Goal: Task Accomplishment & Management: Manage account settings

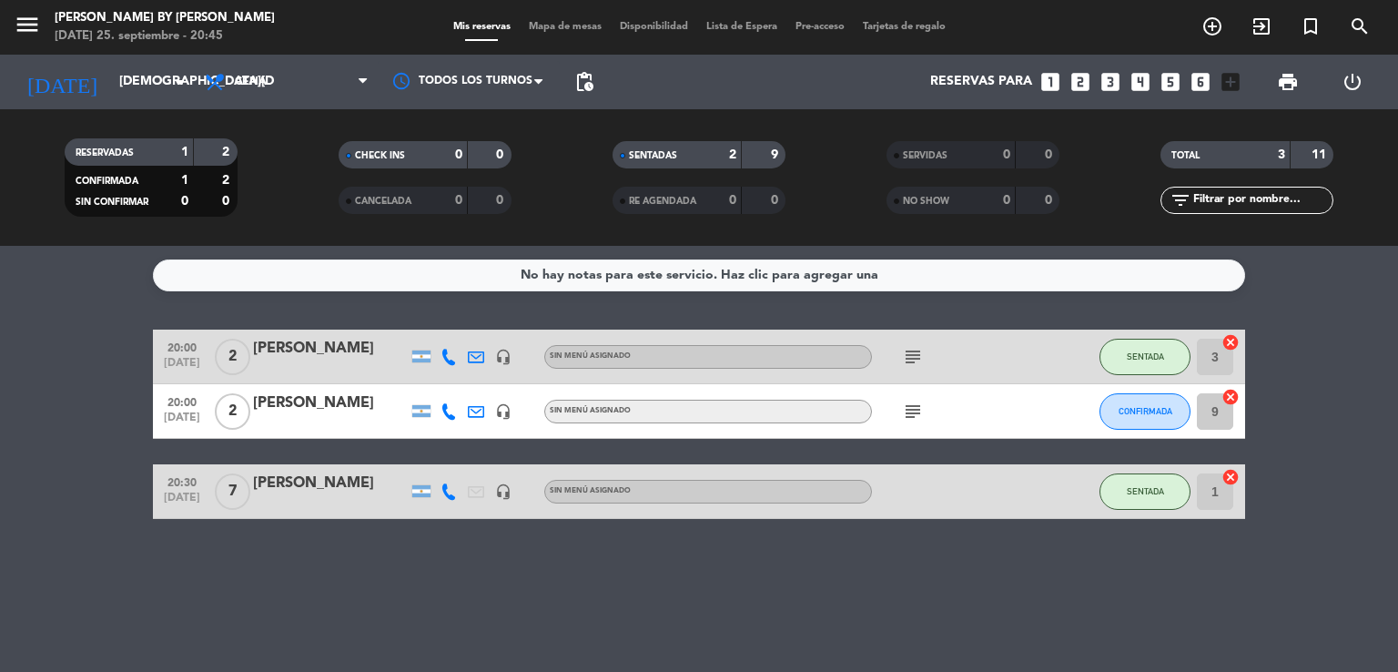
click at [46, 417] on bookings-row "20:00 [DATE] 2 [PERSON_NAME] headset_mic Sin menú asignado subject SENTADA 3 ca…" at bounding box center [699, 424] width 1398 height 189
drag, startPoint x: 259, startPoint y: 390, endPoint x: 372, endPoint y: 391, distance: 113.8
click at [372, 391] on div "20:00 [DATE] 2 [PERSON_NAME] headset_mic Sin menú asignado subject CONFIRMADA 9…" at bounding box center [699, 411] width 1093 height 55
click at [12, 393] on bookings-row "20:00 [DATE] 2 [PERSON_NAME] headset_mic Sin menú asignado subject SENTADA 3 ca…" at bounding box center [699, 424] width 1398 height 189
click at [1143, 416] on button "CONFIRMADA" at bounding box center [1145, 411] width 91 height 36
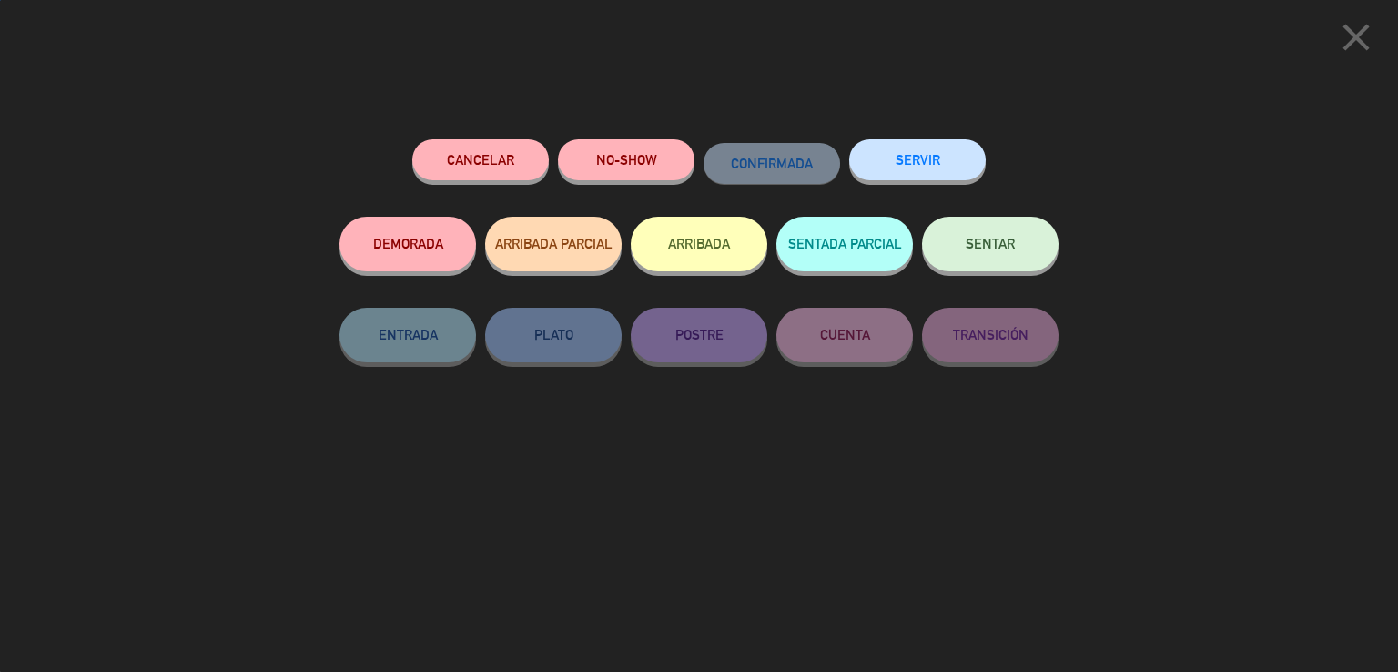
click at [1017, 251] on button "SENTAR" at bounding box center [990, 244] width 137 height 55
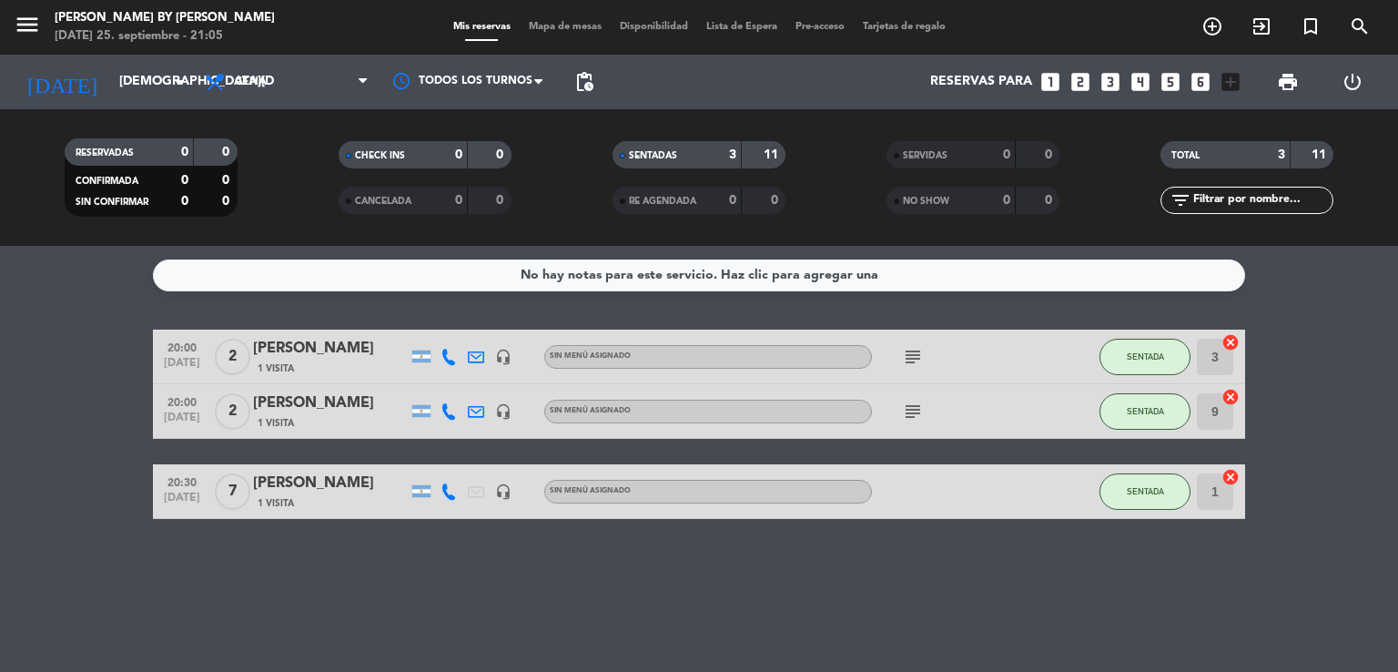
click at [904, 497] on div at bounding box center [954, 491] width 164 height 54
drag, startPoint x: 940, startPoint y: 576, endPoint x: 878, endPoint y: 615, distance: 73.3
click at [937, 580] on div "No hay notas para este servicio. Haz clic para agregar una 20:00 [DATE] 2 [PERS…" at bounding box center [699, 459] width 1398 height 426
click at [127, 83] on input "[DEMOGRAPHIC_DATA][DATE]" at bounding box center [196, 82] width 173 height 33
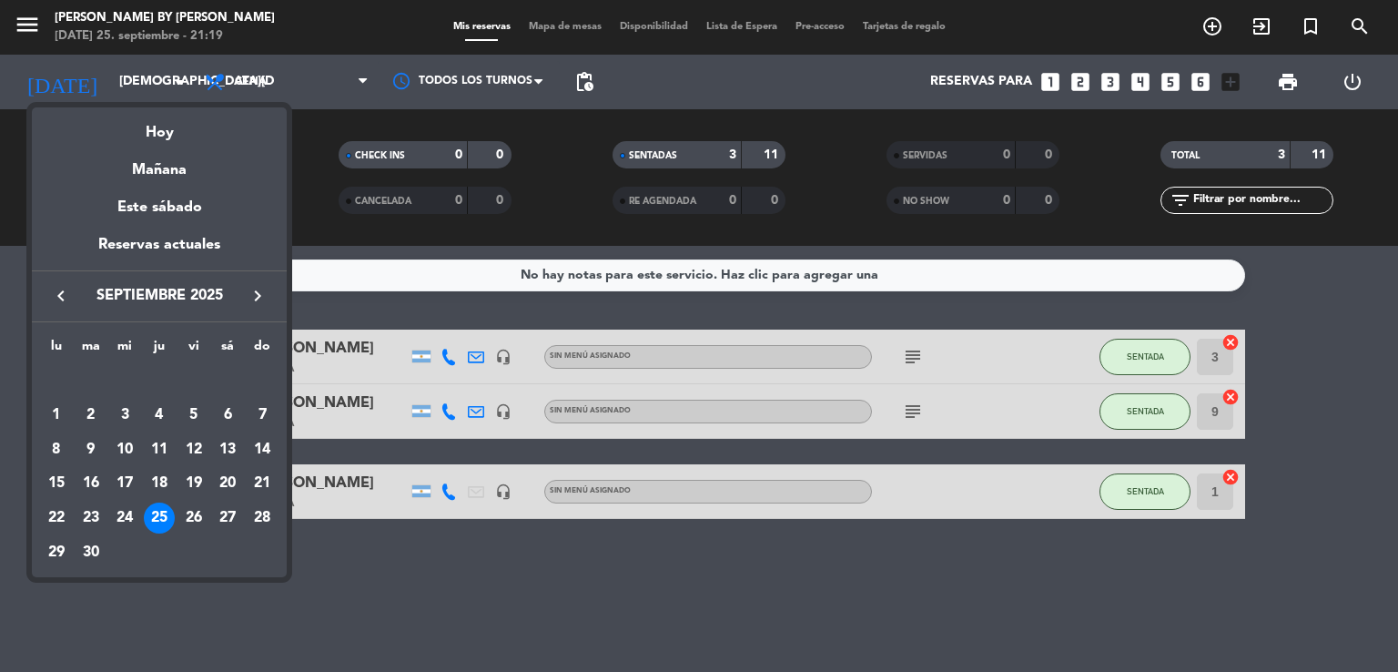
click at [191, 517] on div "26" at bounding box center [193, 518] width 31 height 31
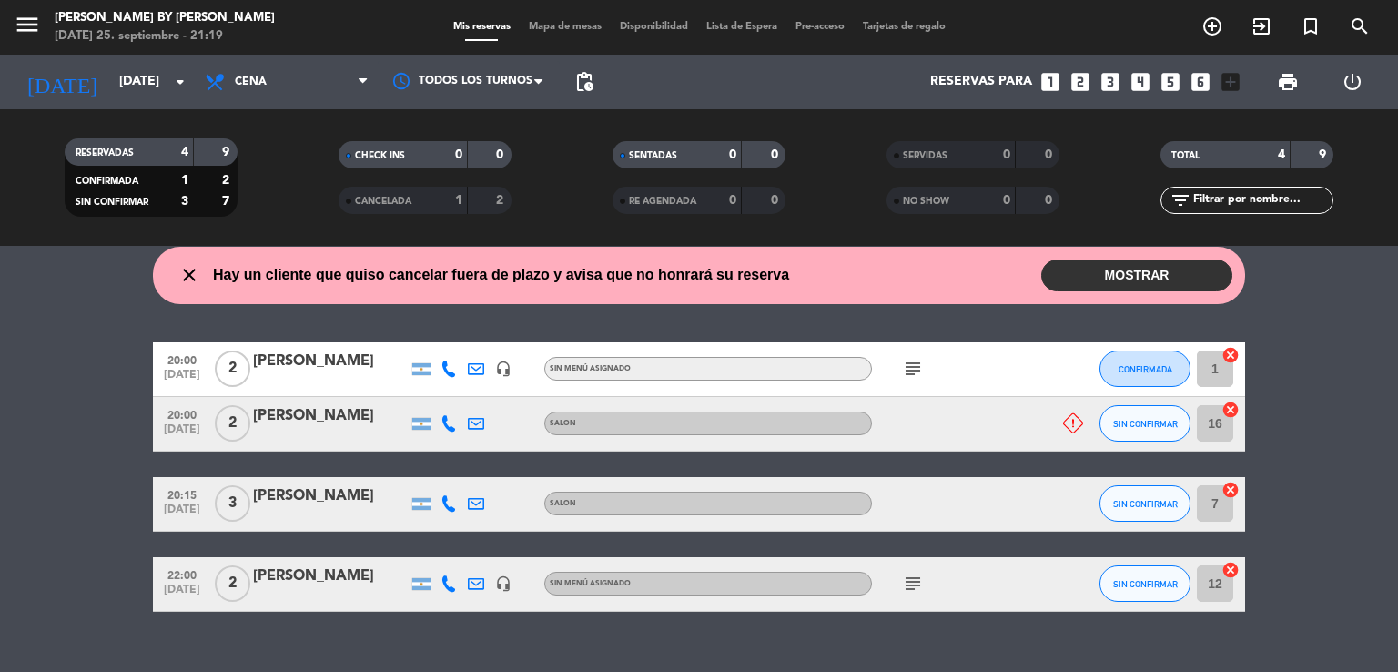
scroll to position [88, 0]
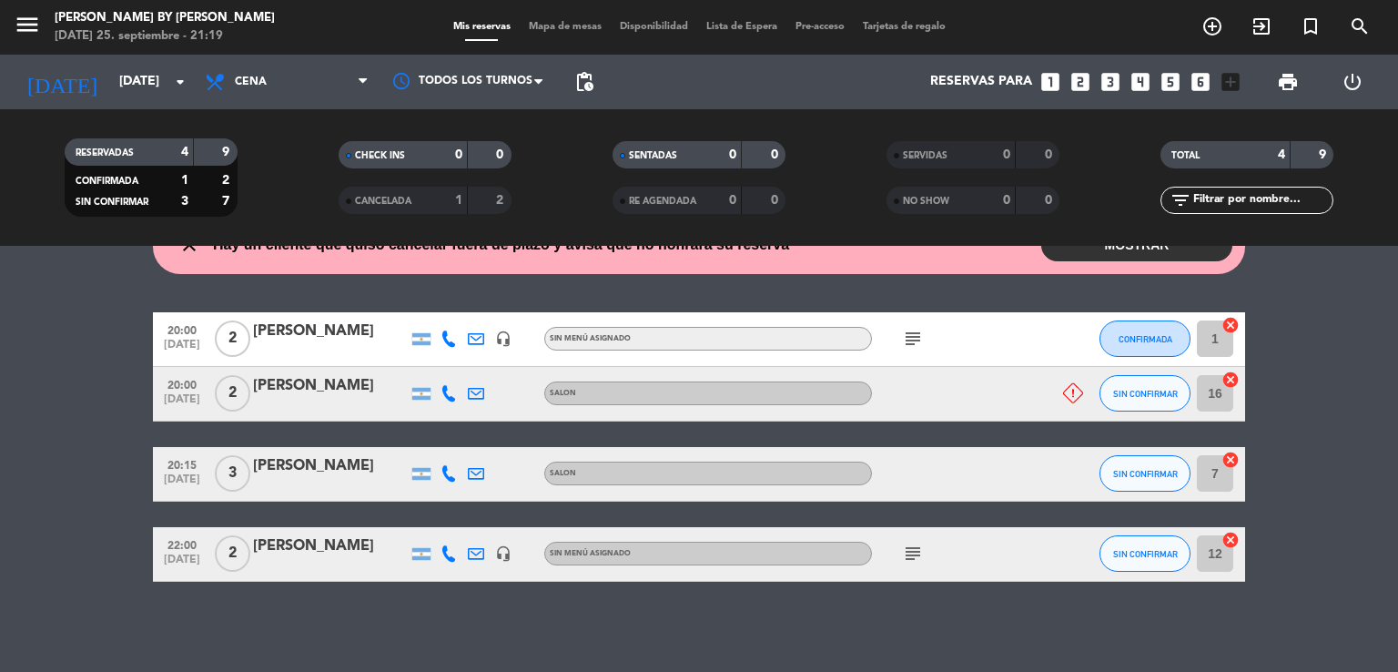
click at [1068, 394] on icon at bounding box center [1073, 393] width 20 height 20
click at [1137, 402] on button "SIN CONFIRMAR" at bounding box center [1145, 393] width 91 height 36
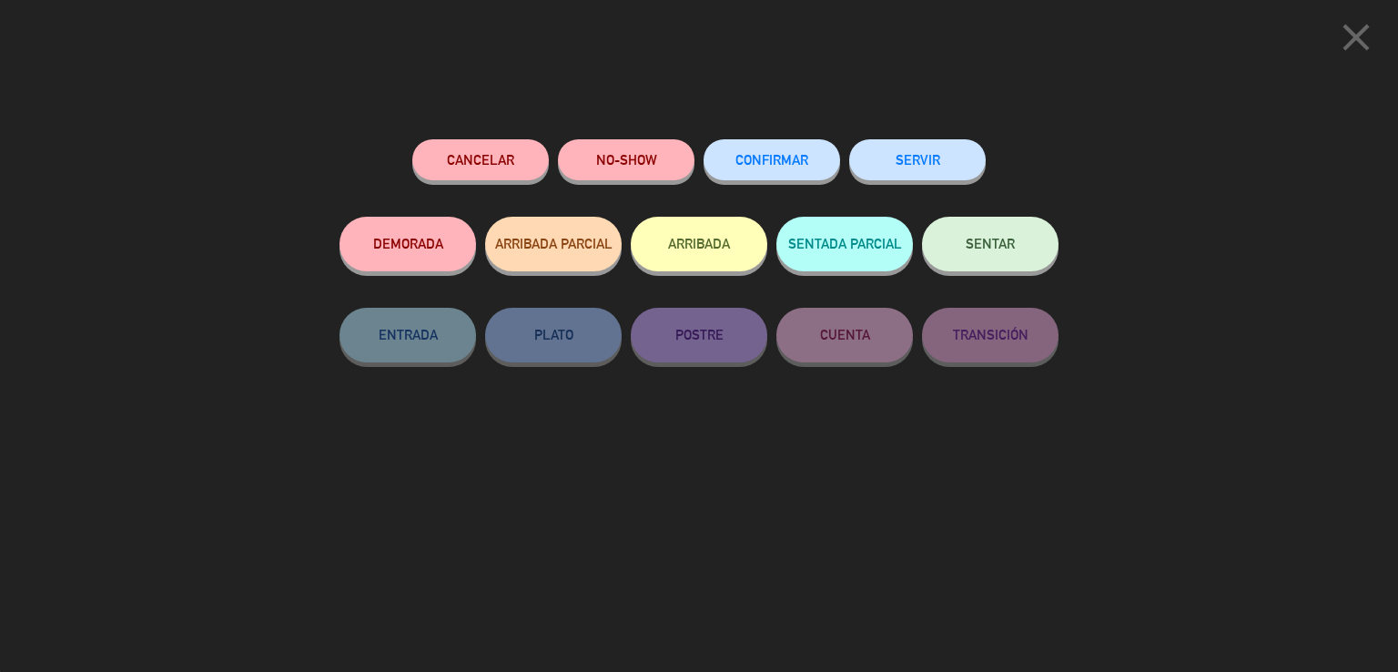
click at [639, 154] on button "NO-SHOW" at bounding box center [626, 159] width 137 height 41
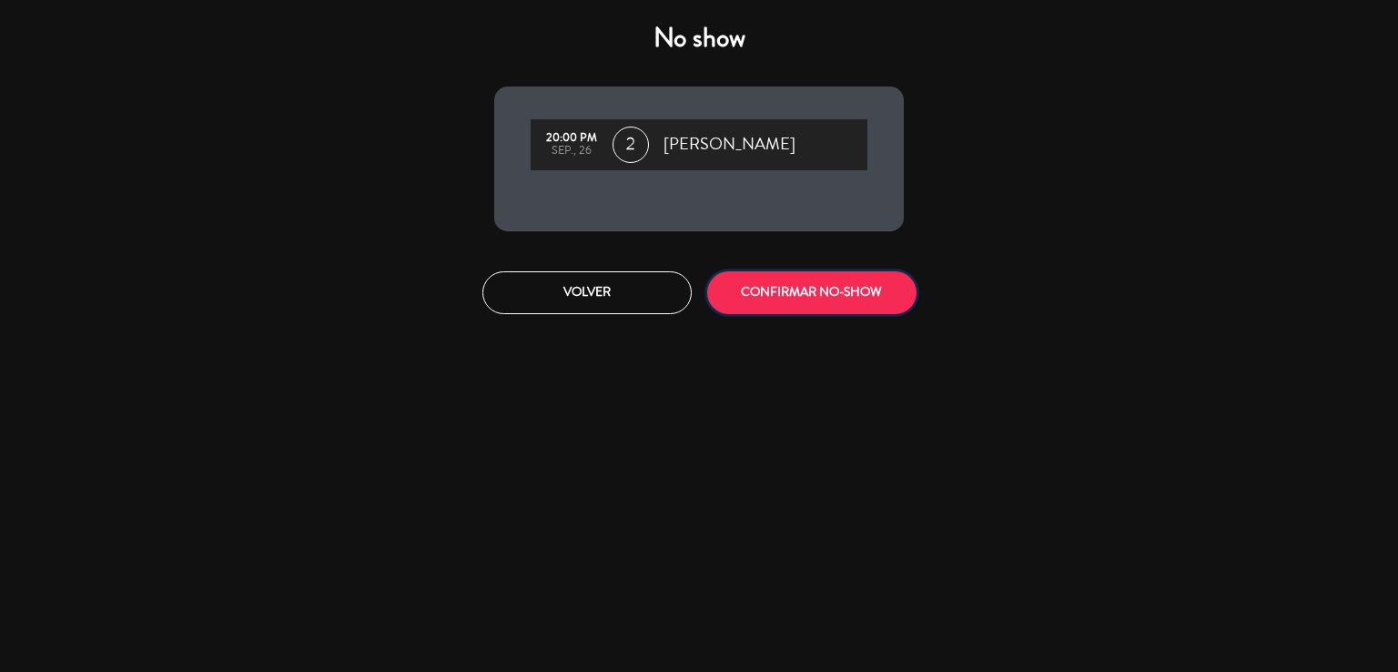
click at [819, 281] on button "CONFIRMAR NO-SHOW" at bounding box center [811, 292] width 209 height 43
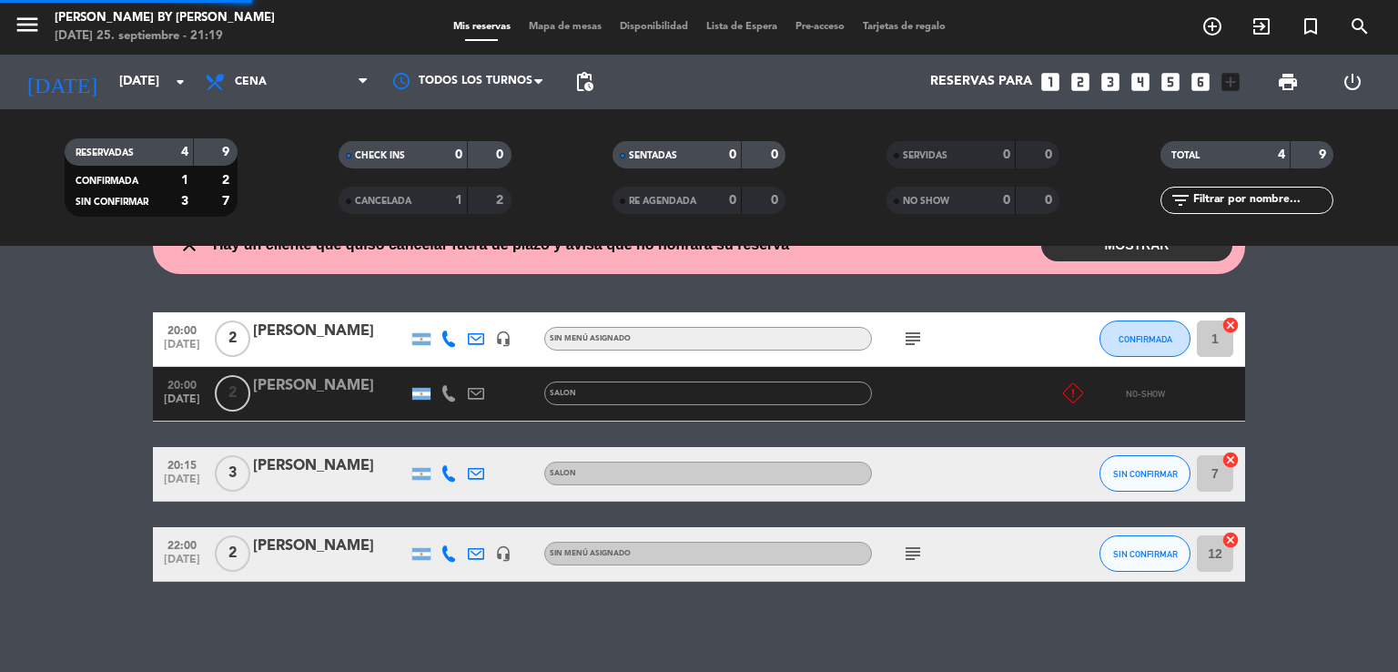
scroll to position [0, 0]
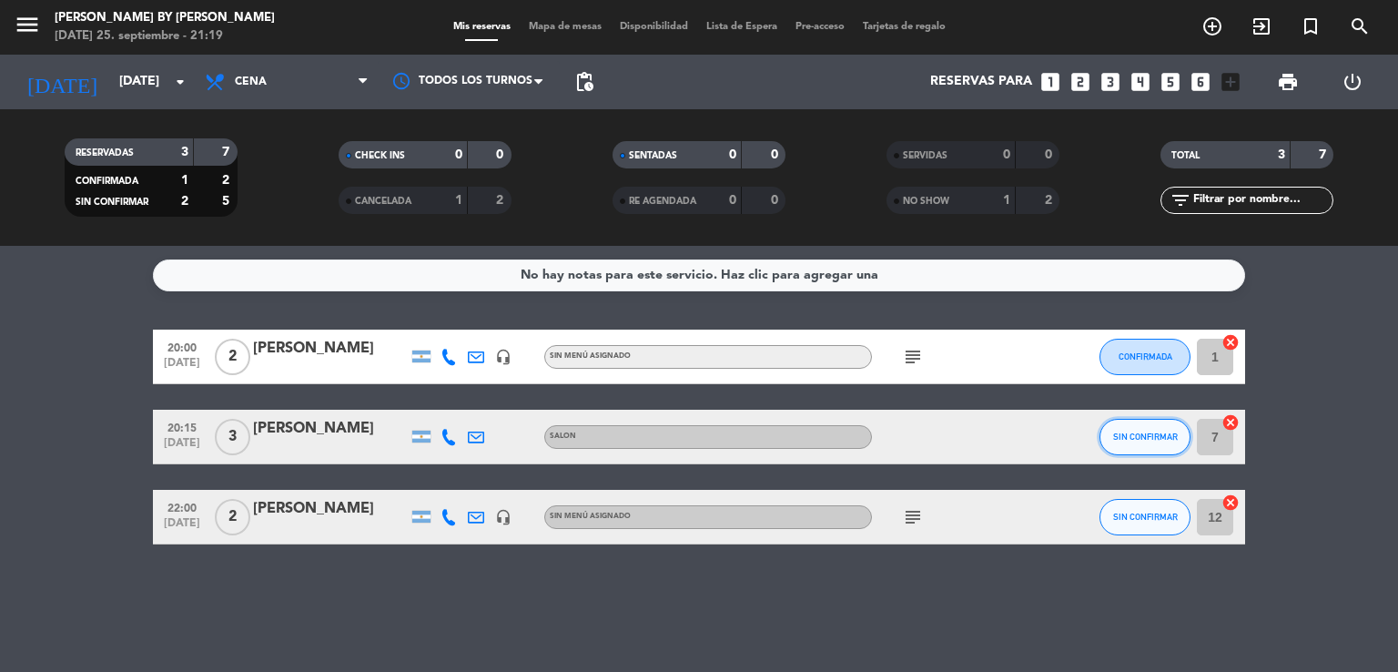
click at [1144, 439] on span "SIN CONFIRMAR" at bounding box center [1145, 437] width 65 height 10
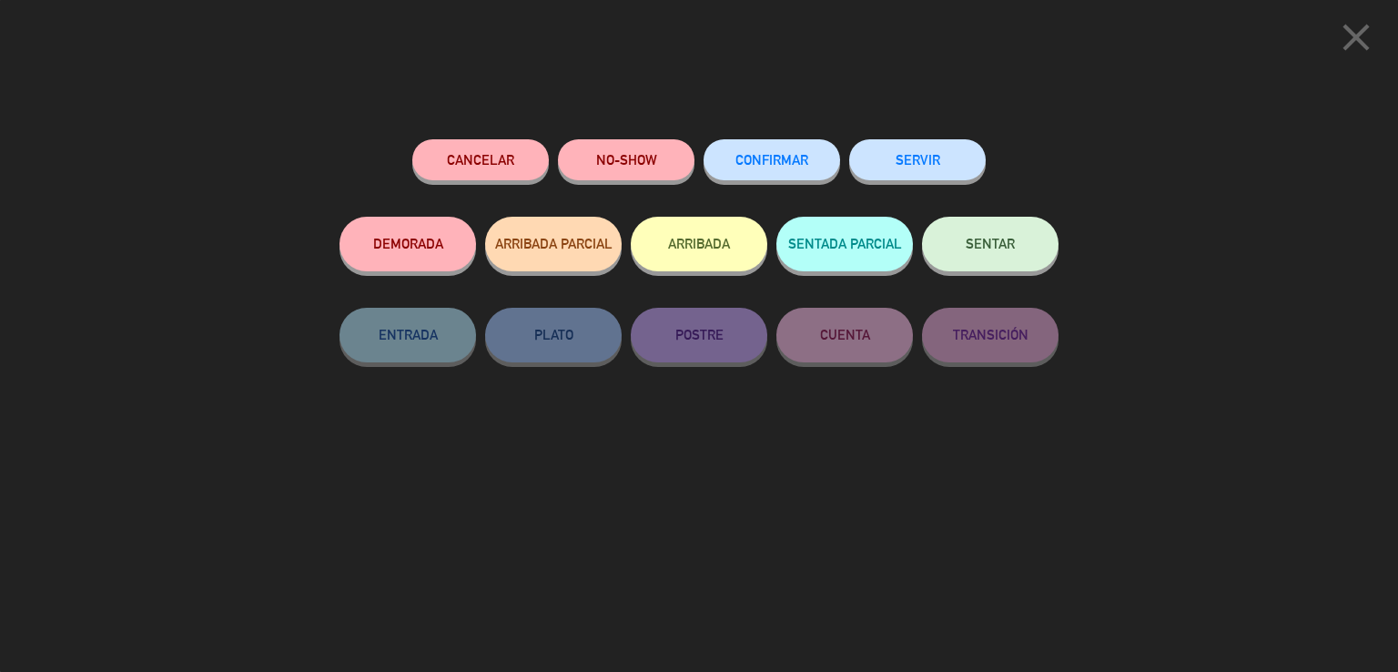
click at [784, 150] on button "CONFIRMAR" at bounding box center [772, 159] width 137 height 41
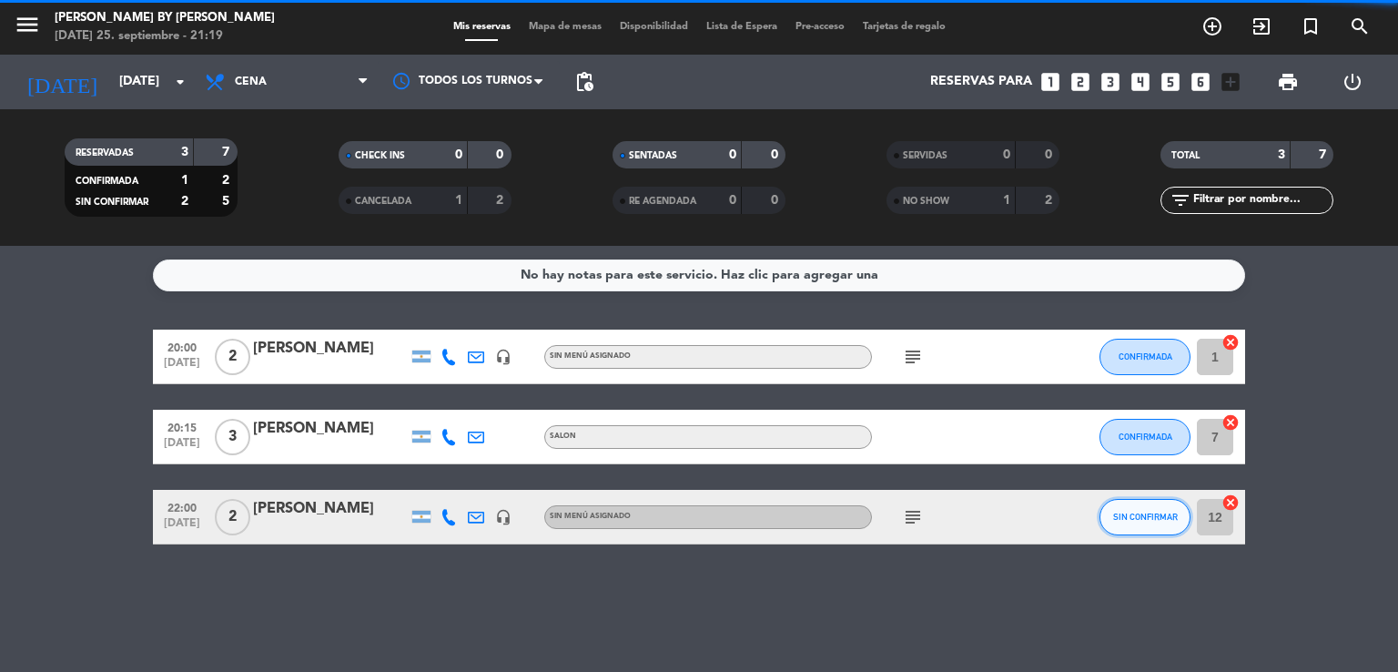
click at [1150, 514] on span "SIN CONFIRMAR" at bounding box center [1145, 517] width 65 height 10
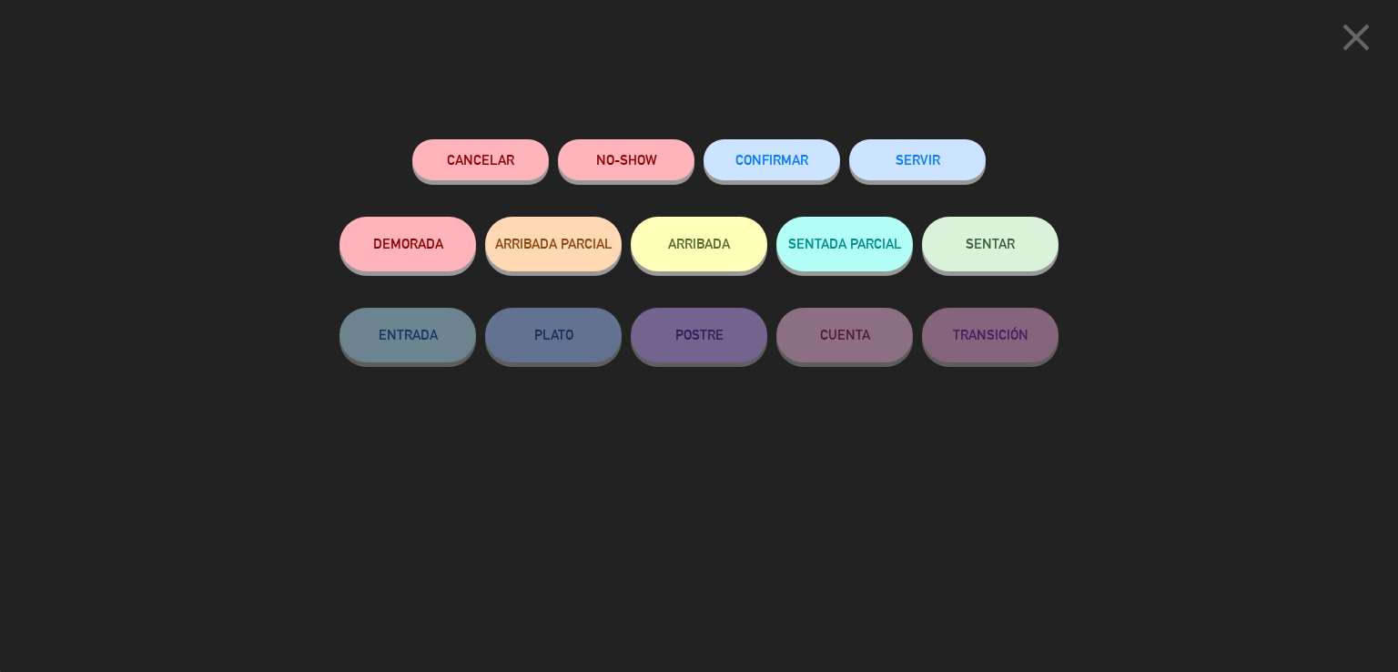
click at [777, 176] on button "CONFIRMAR" at bounding box center [772, 159] width 137 height 41
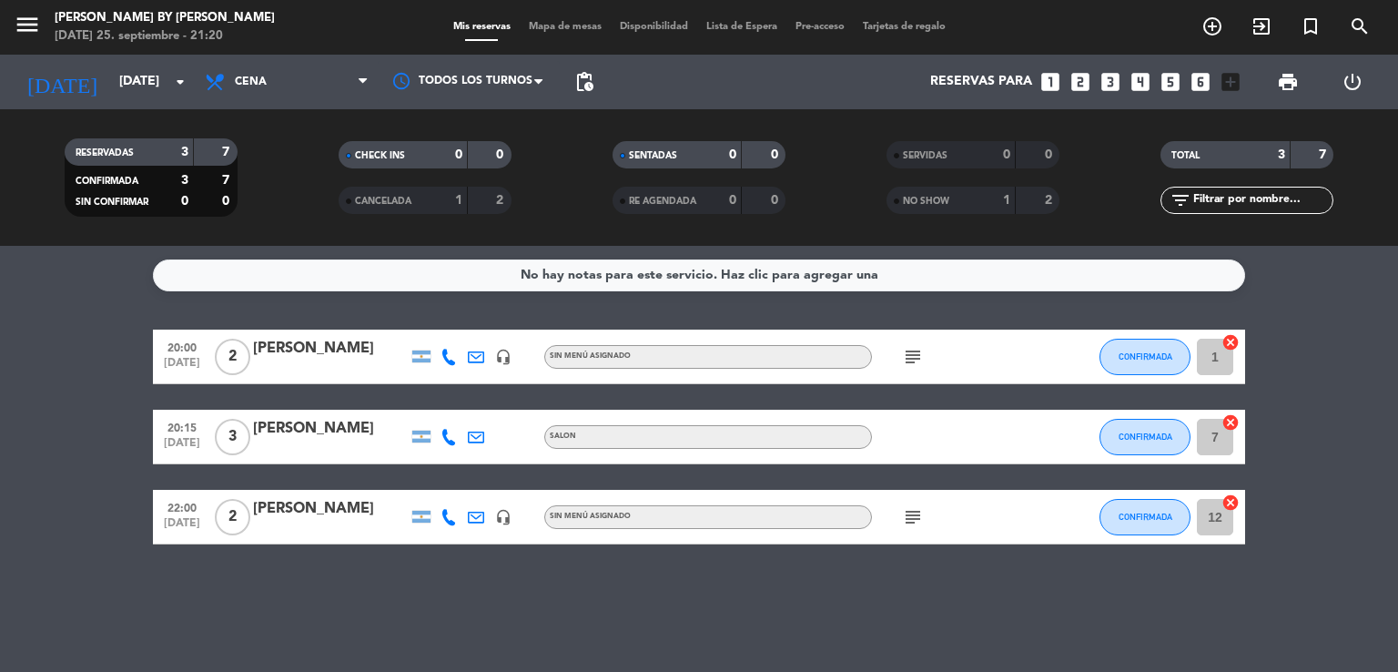
drag, startPoint x: 131, startPoint y: 286, endPoint x: 157, endPoint y: 345, distance: 64.4
click at [141, 308] on div "No hay notas para este servicio. Haz clic para agregar una 20:00 [DATE] 2 [PERS…" at bounding box center [699, 459] width 1398 height 426
click at [179, 303] on div "No hay notas para este servicio. Haz clic para agregar una 20:00 [DATE] 2 [PERS…" at bounding box center [699, 459] width 1398 height 426
click at [107, 290] on service-notes "No hay notas para este servicio. Haz clic para agregar una" at bounding box center [699, 275] width 1398 height 32
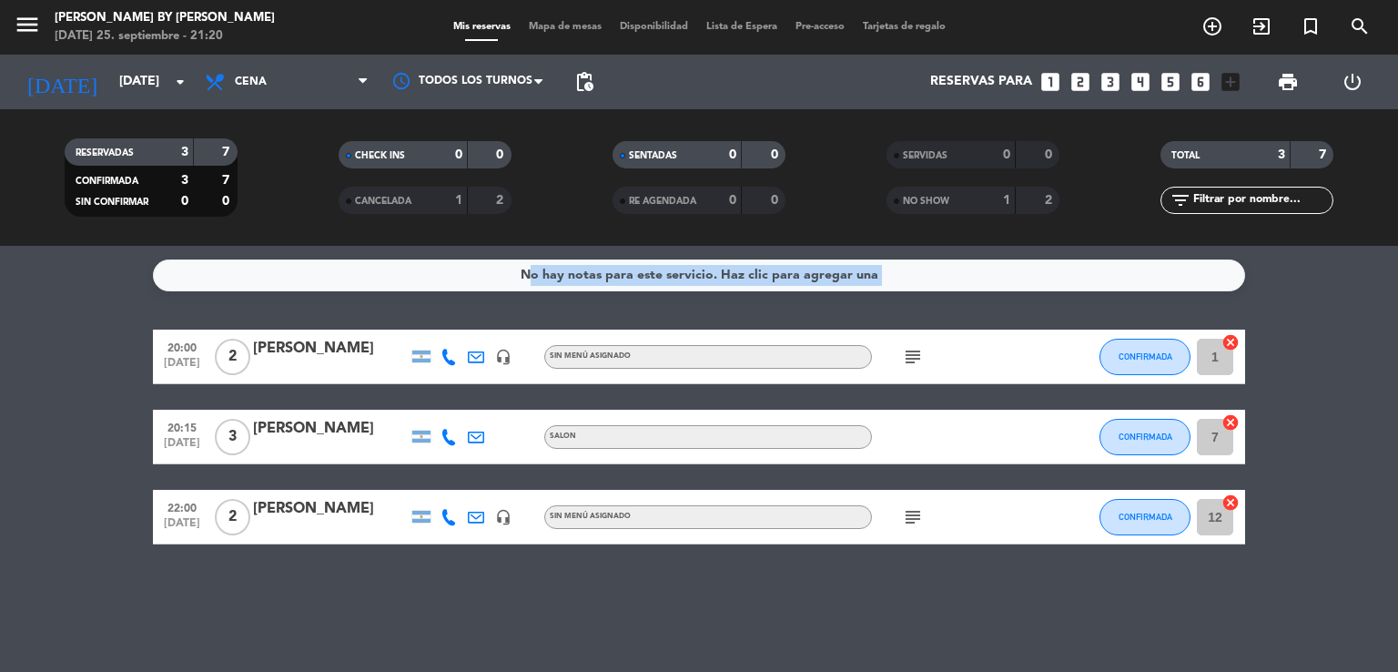
click at [107, 290] on service-notes "No hay notas para este servicio. Haz clic para agregar una" at bounding box center [699, 275] width 1398 height 32
click at [280, 75] on span "Cena" at bounding box center [287, 82] width 182 height 40
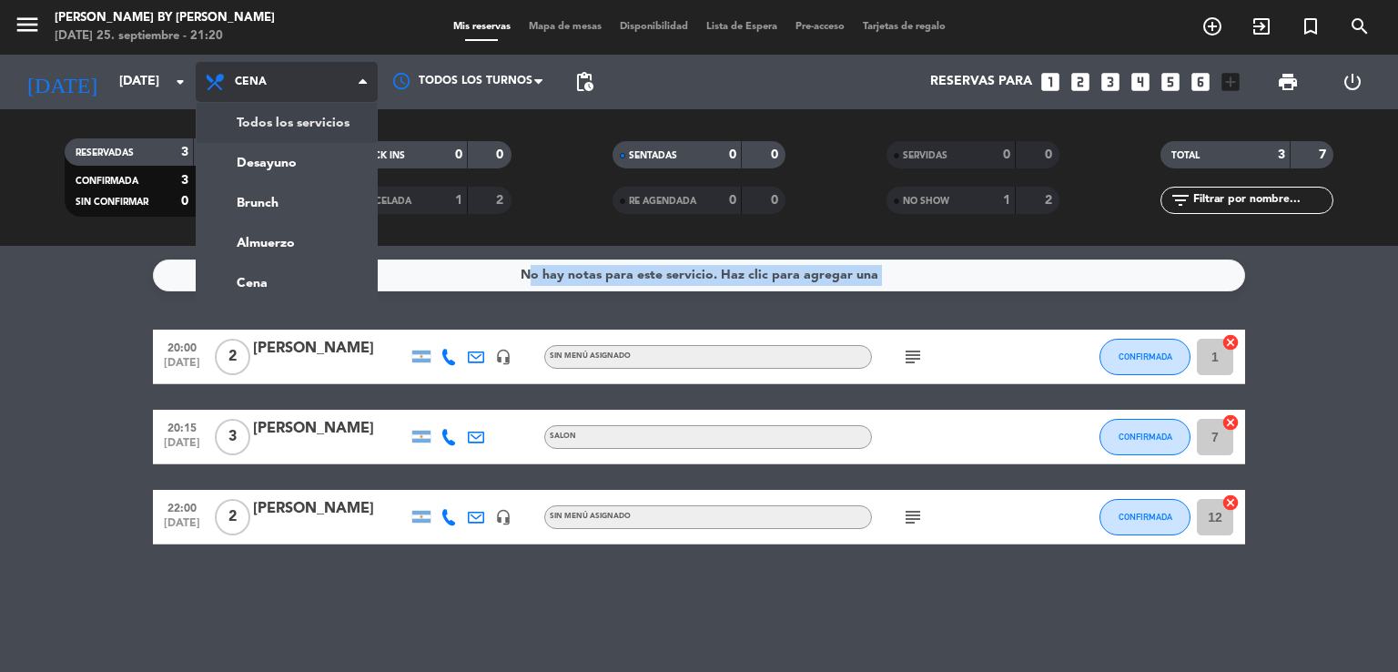
click at [299, 112] on div "menu [PERSON_NAME] by [PERSON_NAME][DATE] 25. septiembre - 21:20 Mis reservas M…" at bounding box center [699, 123] width 1398 height 246
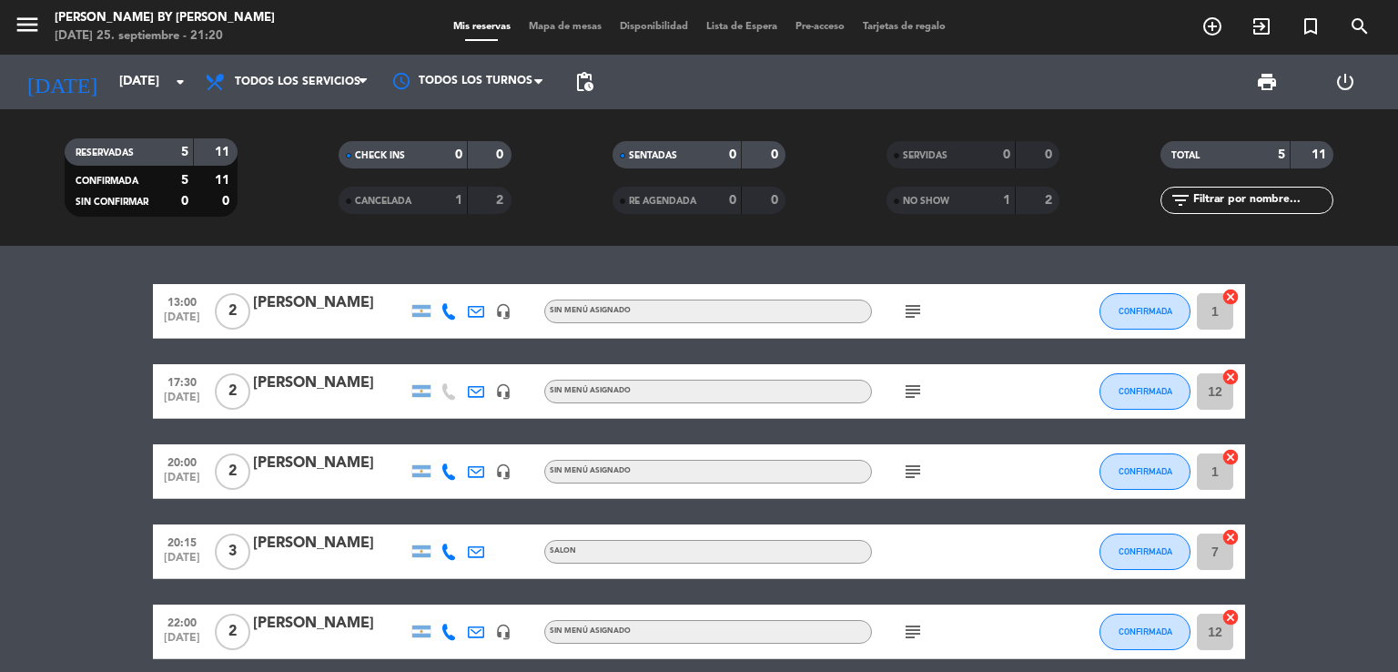
click at [20, 378] on bookings-row "13:00 [DATE] 2 [PERSON_NAME] headset_mic Sin menú asignado subject CONFIRMADA 1…" at bounding box center [699, 471] width 1398 height 375
click at [128, 67] on input "[DATE]" at bounding box center [196, 82] width 173 height 33
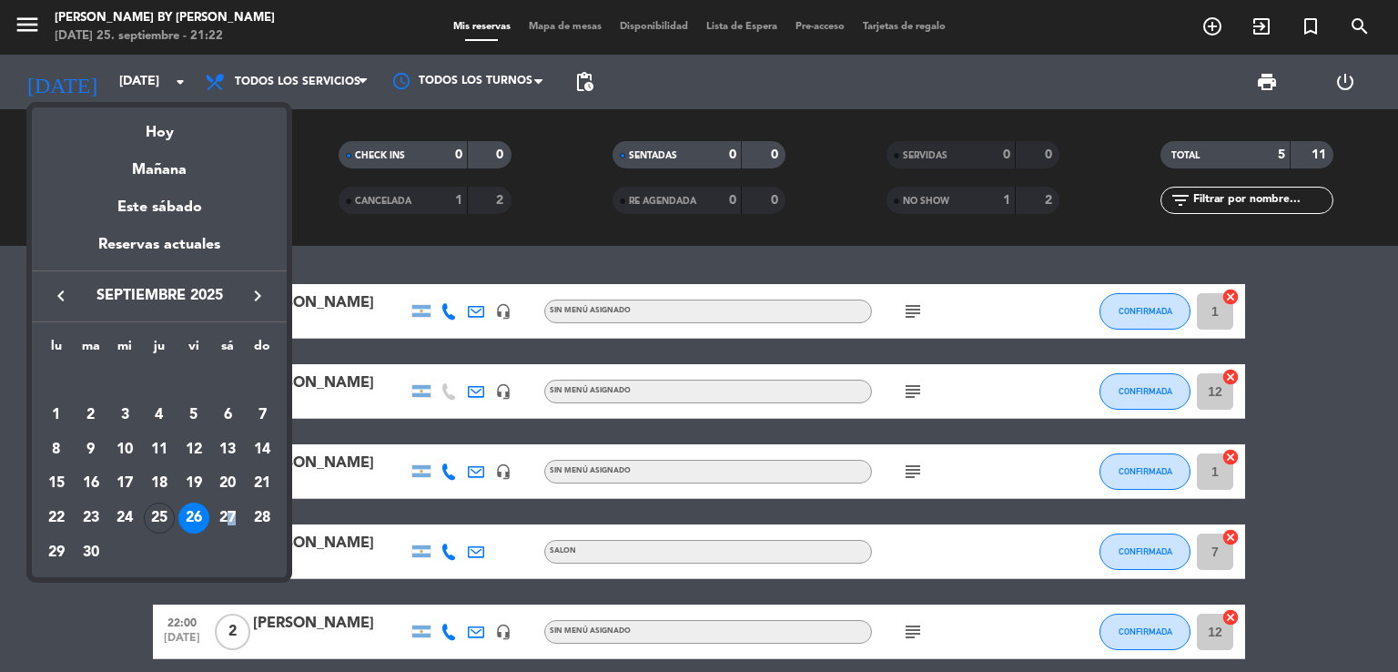
click at [232, 525] on div "27" at bounding box center [227, 518] width 31 height 31
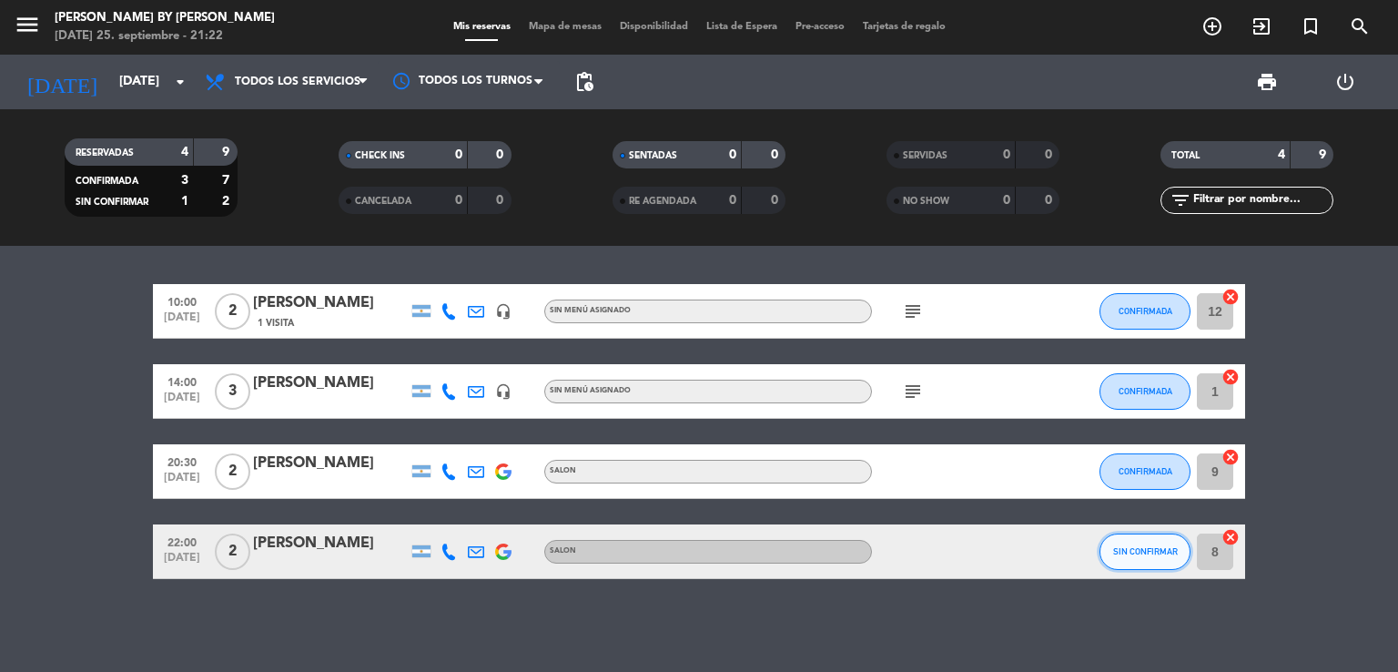
click at [1120, 553] on span "SIN CONFIRMAR" at bounding box center [1145, 551] width 65 height 10
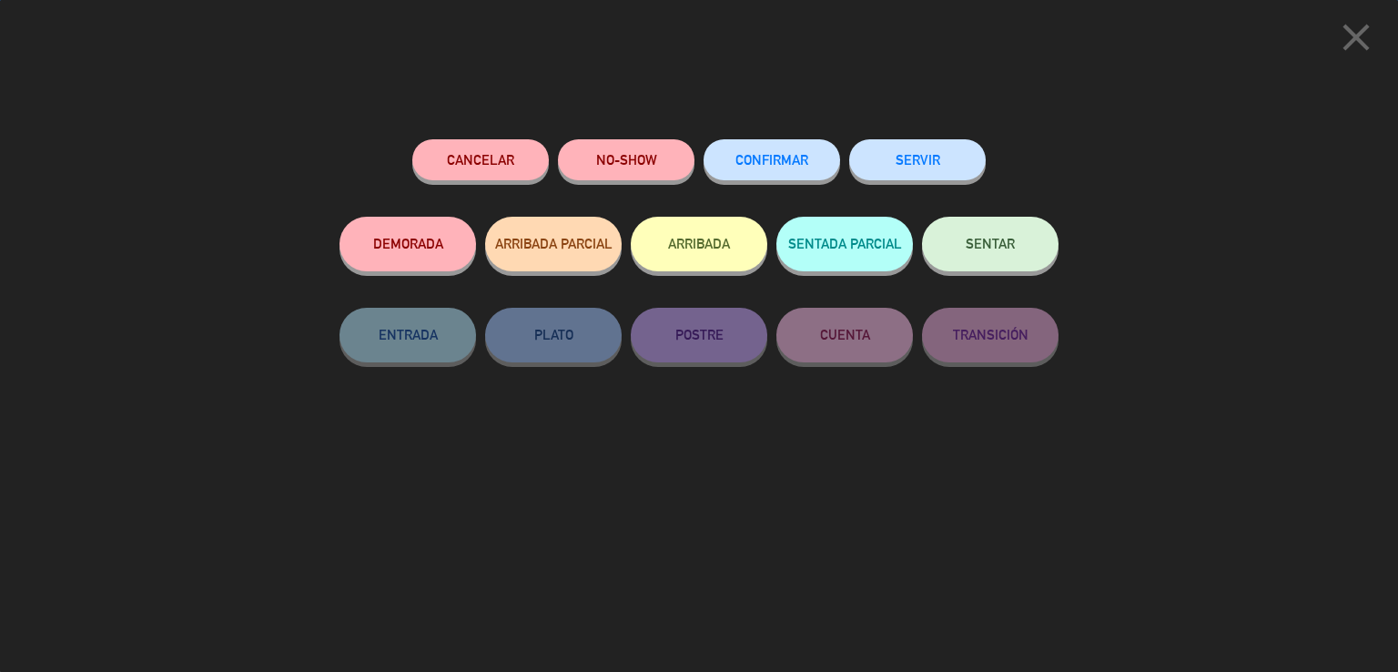
click at [812, 174] on button "CONFIRMAR" at bounding box center [772, 159] width 137 height 41
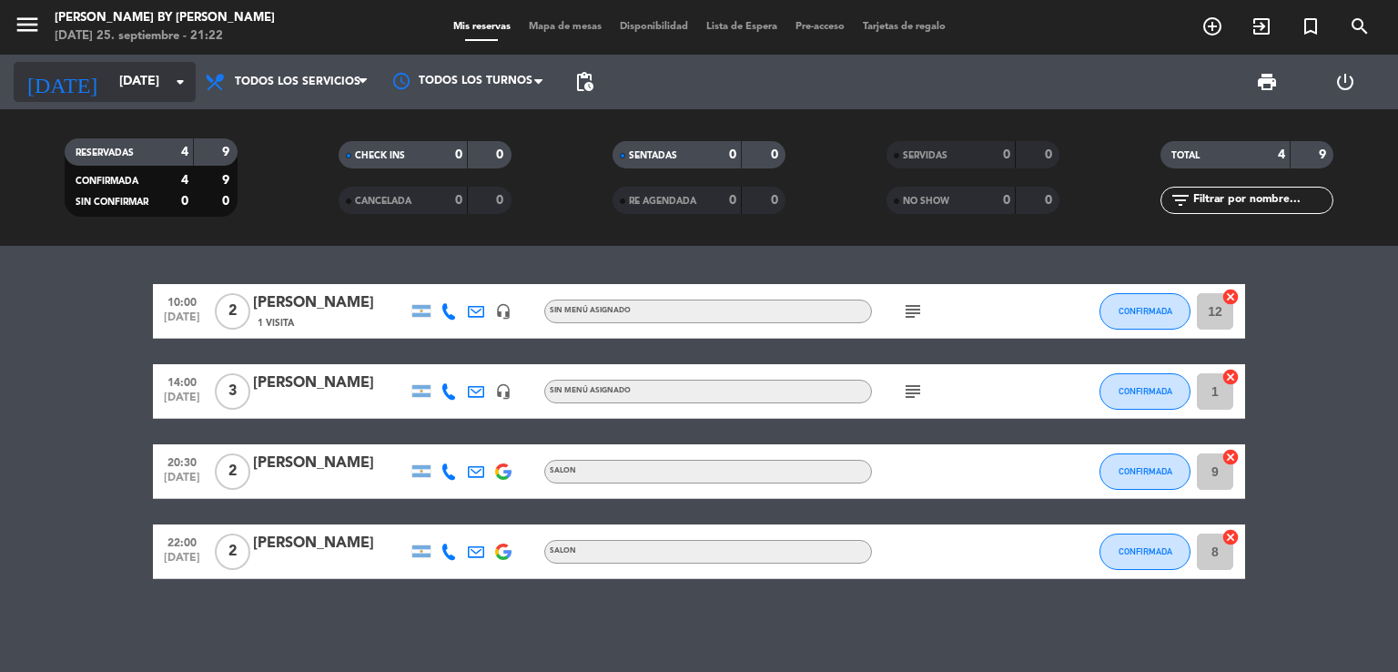
click at [136, 86] on input "[DATE]" at bounding box center [196, 82] width 173 height 33
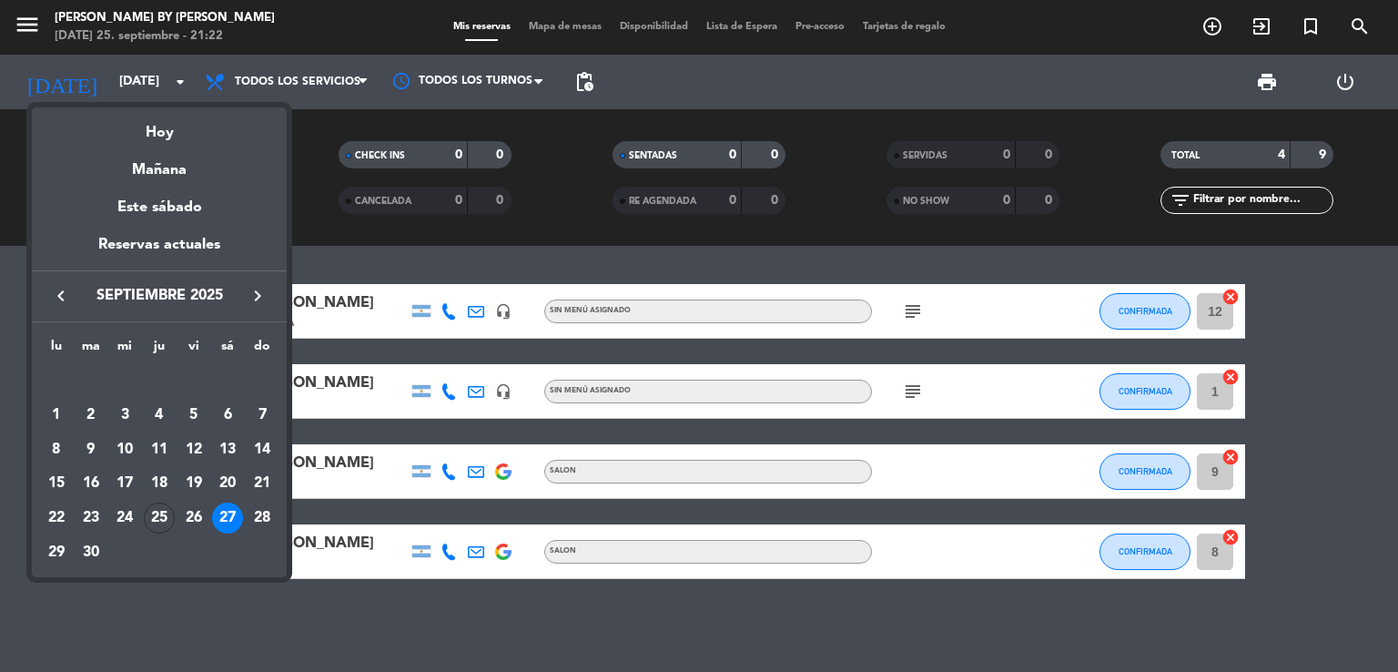
click at [256, 520] on div "28" at bounding box center [262, 518] width 31 height 31
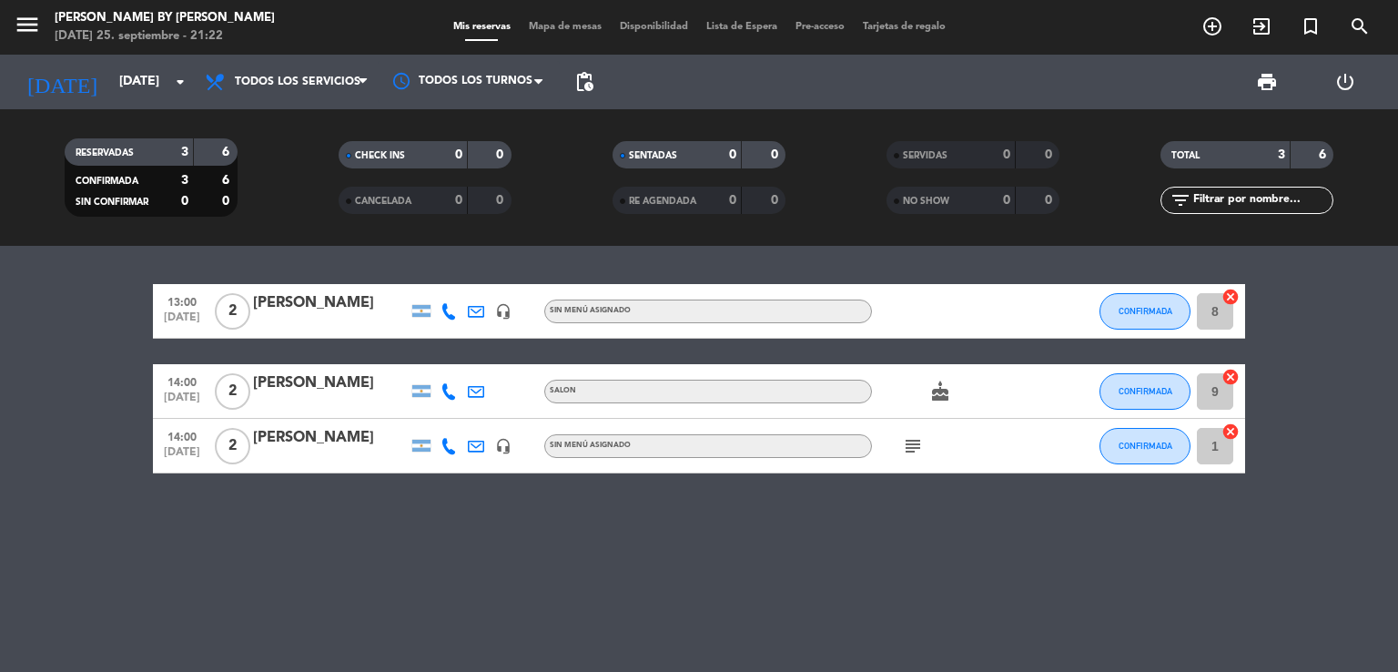
click at [941, 394] on icon "cake" at bounding box center [941, 392] width 22 height 22
click at [163, 96] on input "[DATE]" at bounding box center [196, 82] width 173 height 33
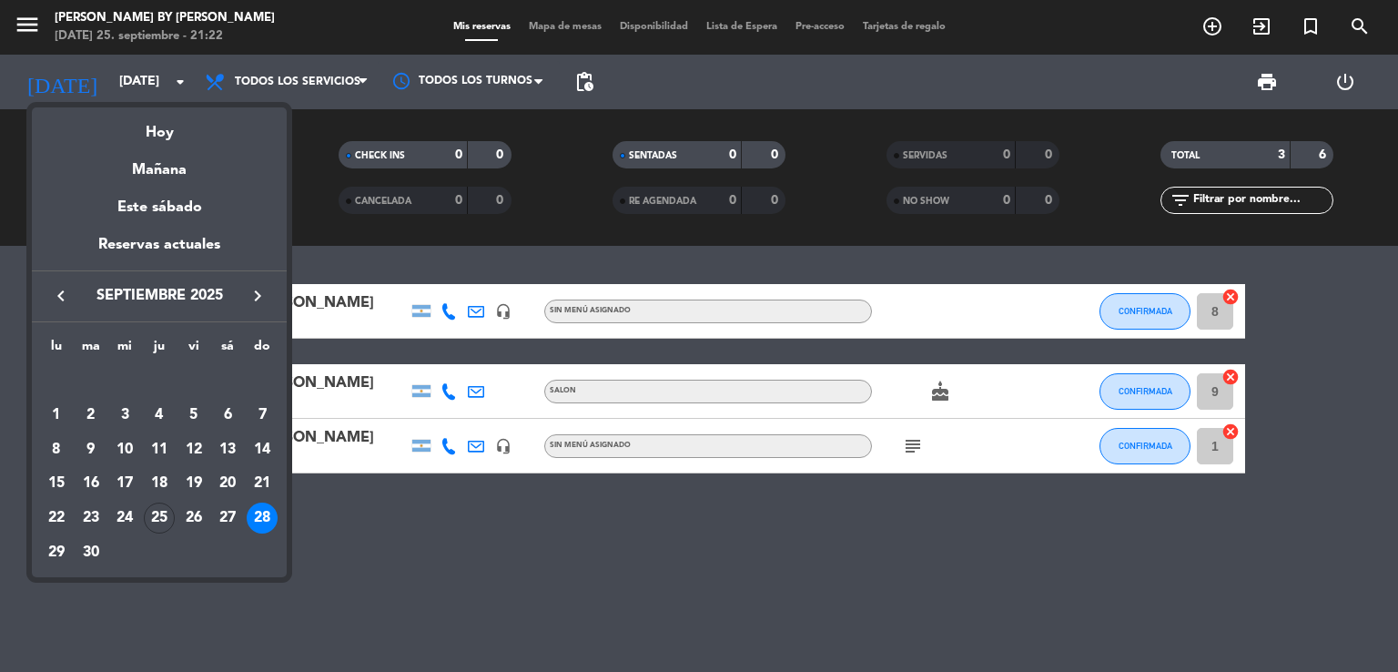
click at [167, 514] on div "25" at bounding box center [159, 518] width 31 height 31
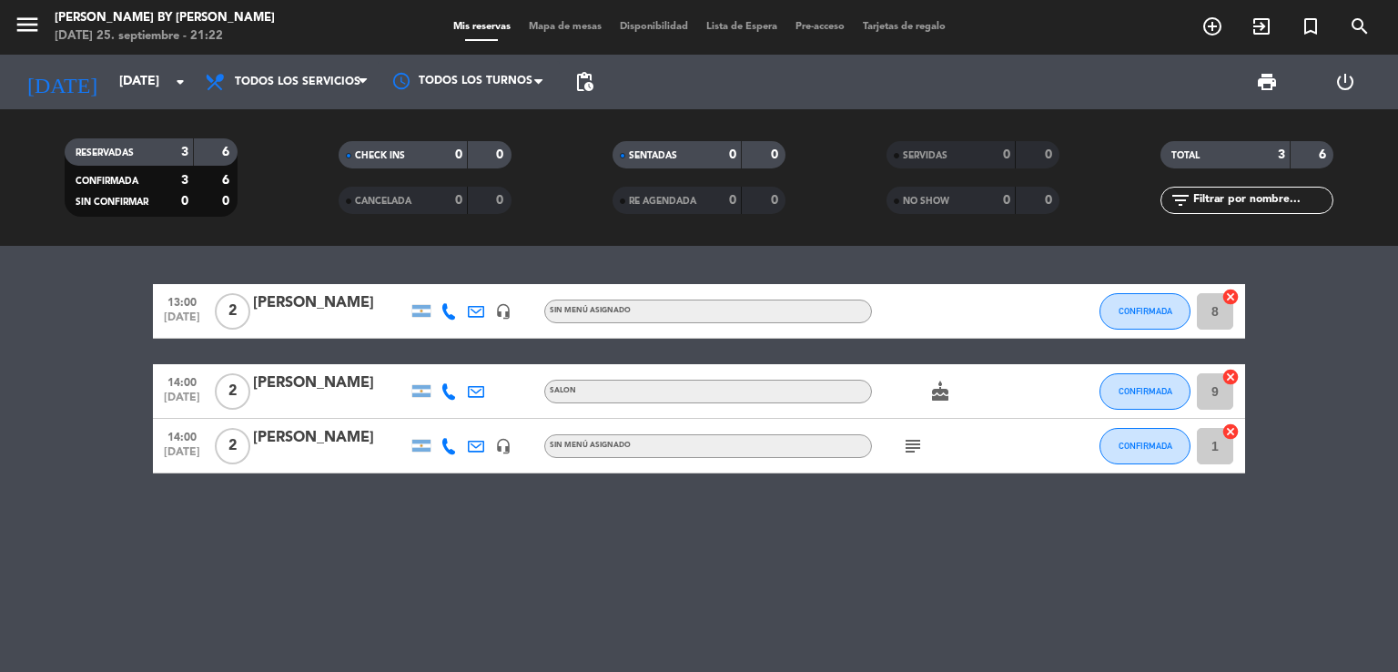
type input "[DEMOGRAPHIC_DATA][DATE]"
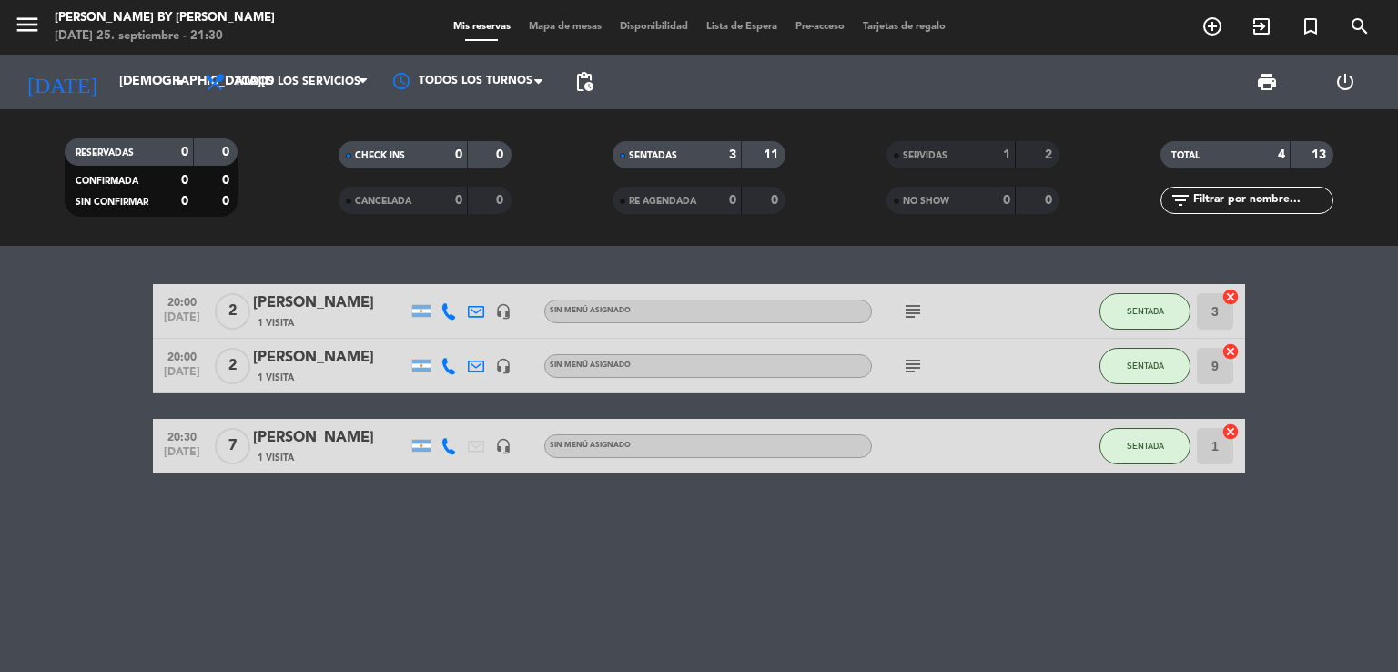
click at [919, 360] on icon "subject" at bounding box center [913, 366] width 22 height 22
click at [917, 361] on icon "subject" at bounding box center [913, 366] width 22 height 22
click at [919, 309] on icon "subject" at bounding box center [913, 311] width 22 height 22
click at [918, 309] on icon "subject" at bounding box center [913, 311] width 22 height 22
